Goal: Register for event/course

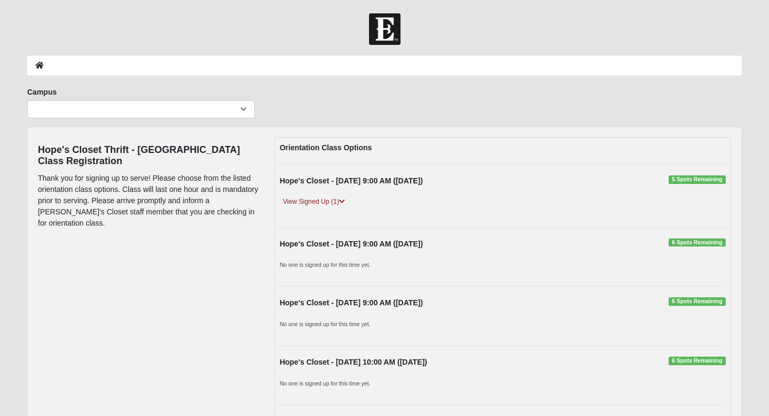
click at [277, 54] on form "Hello [PERSON_NAME] My Account Log Out Event Search Error" at bounding box center [384, 347] width 769 height 669
